Goal: Find specific page/section: Find specific page/section

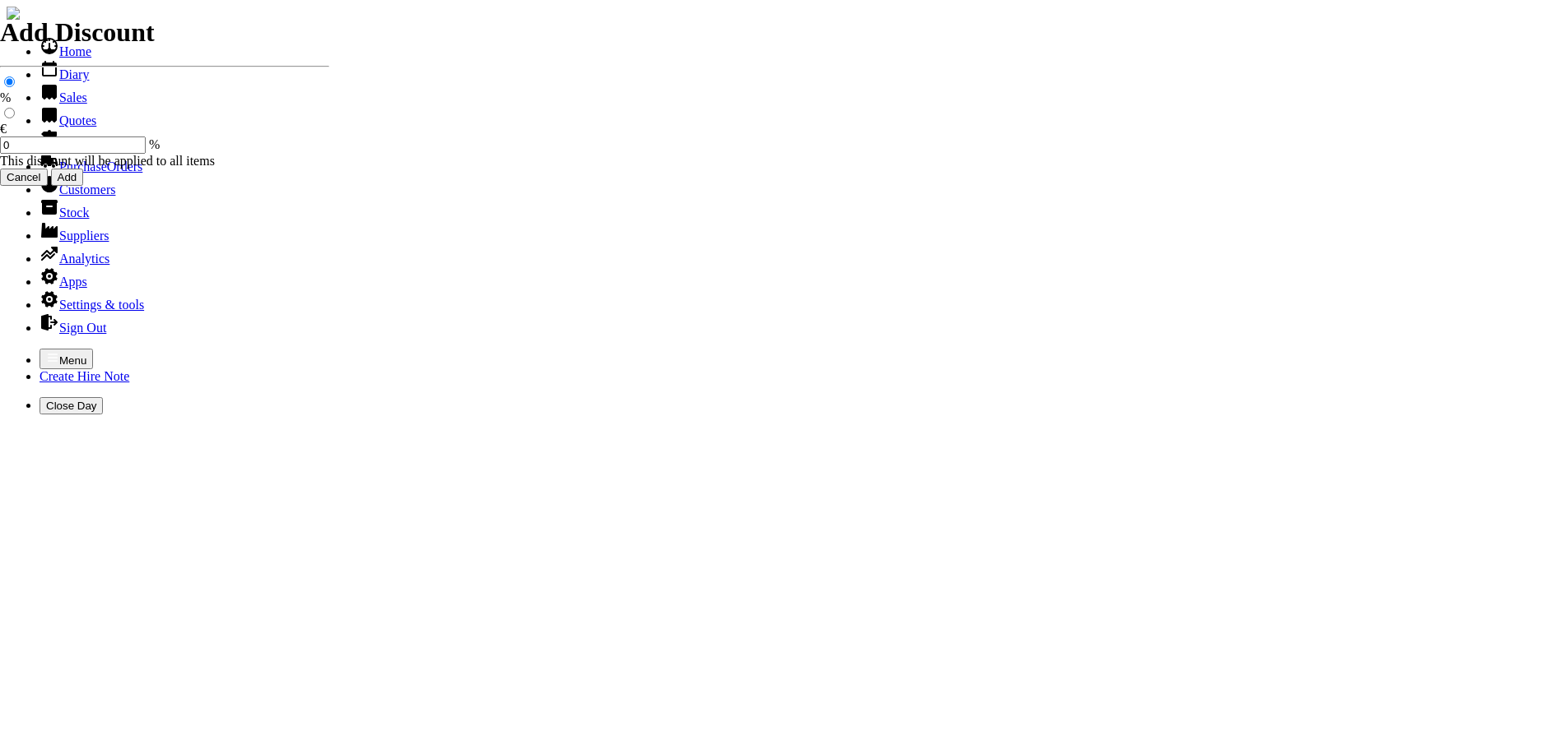
select select "HO"
click at [46, 351] on icon "button" at bounding box center [52, 358] width 14 height 14
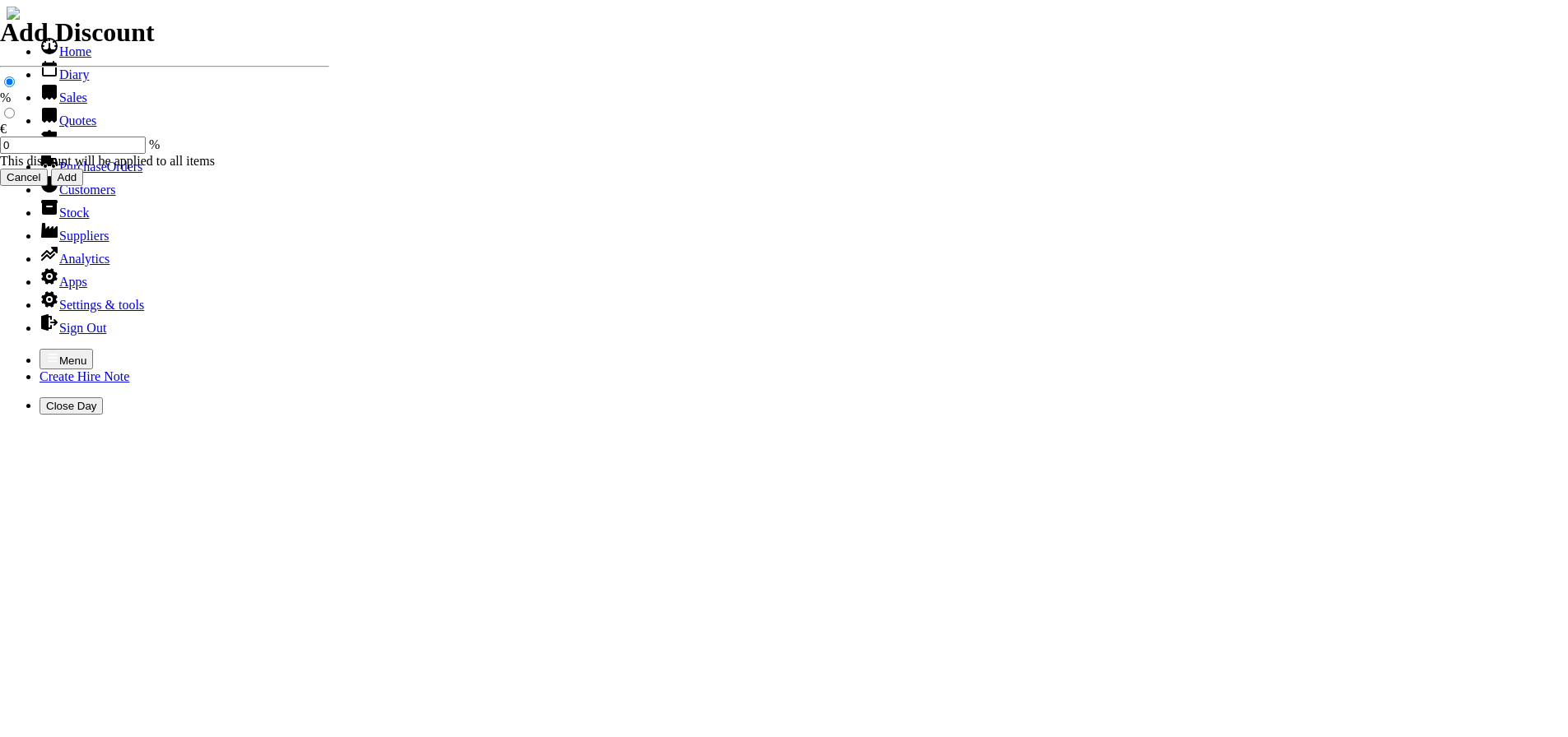
click at [72, 196] on link "Customers" at bounding box center [77, 190] width 75 height 14
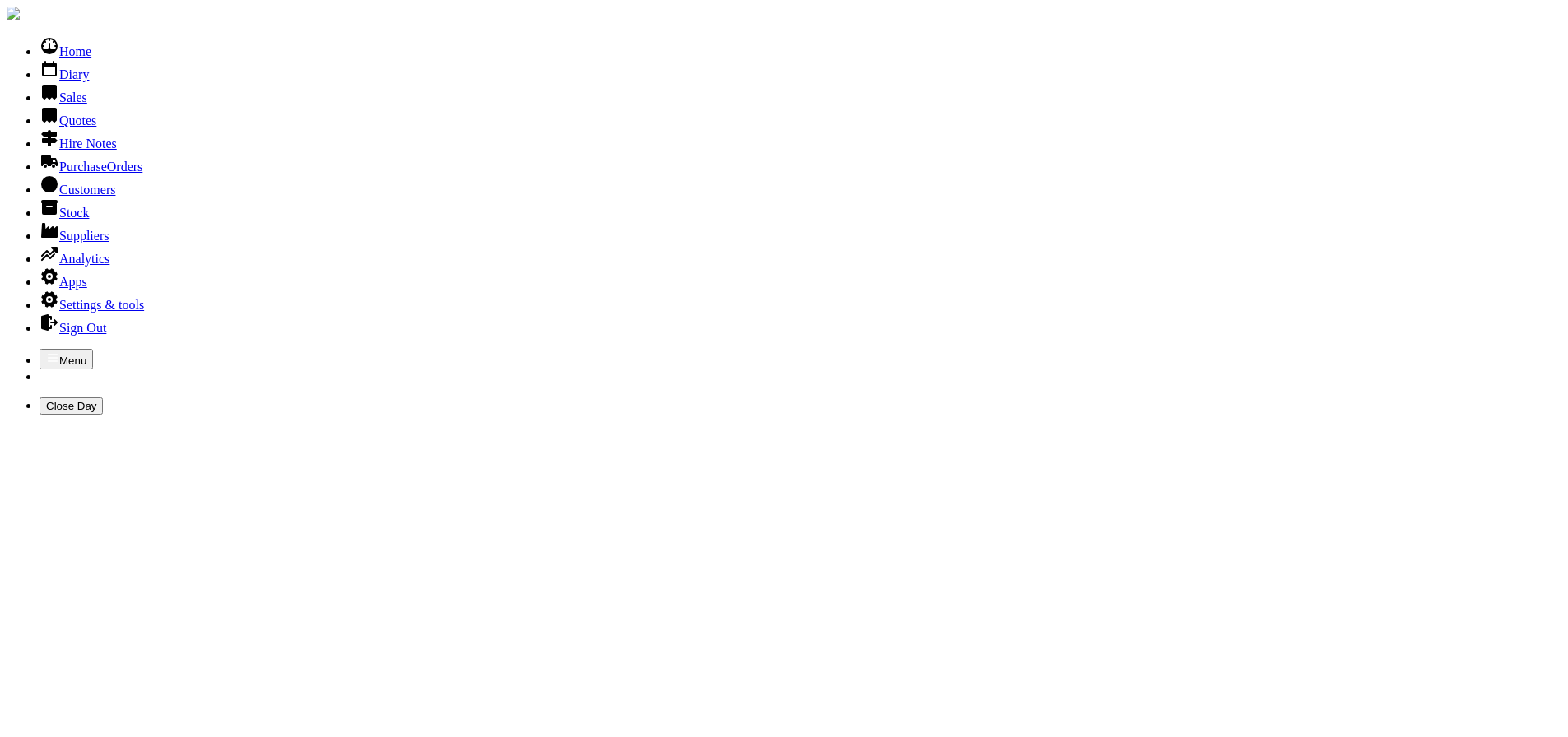
type input "scoil bhride"
